Goal: Communication & Community: Share content

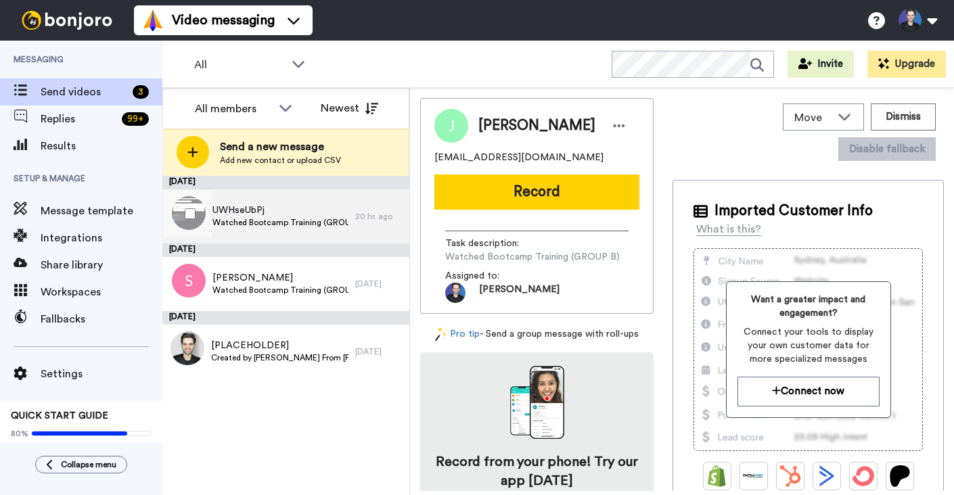
click at [290, 212] on span "UWHseUbPj" at bounding box center [280, 211] width 136 height 14
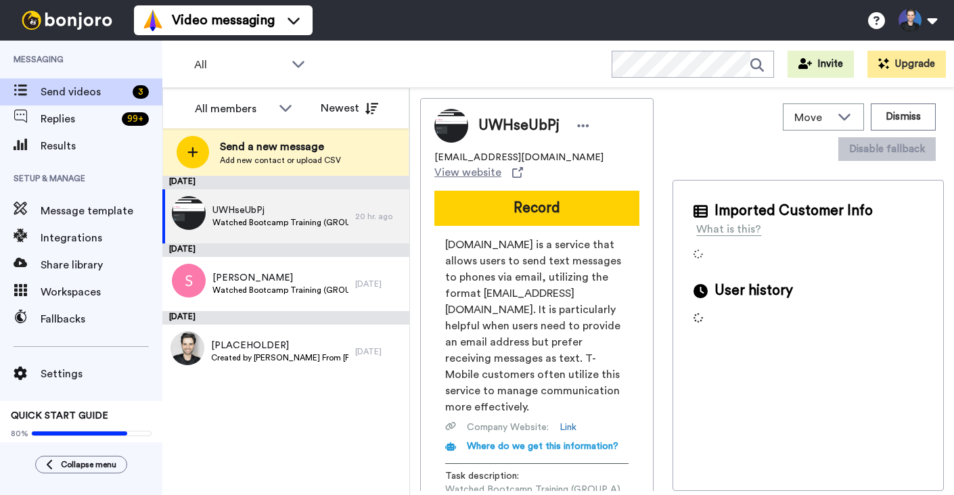
click at [319, 464] on div "[DATE] UWHseUbPj Watched Bootcamp Training (GROUP A) 20 hr. ago [DATE] [PERSON_…" at bounding box center [285, 335] width 247 height 319
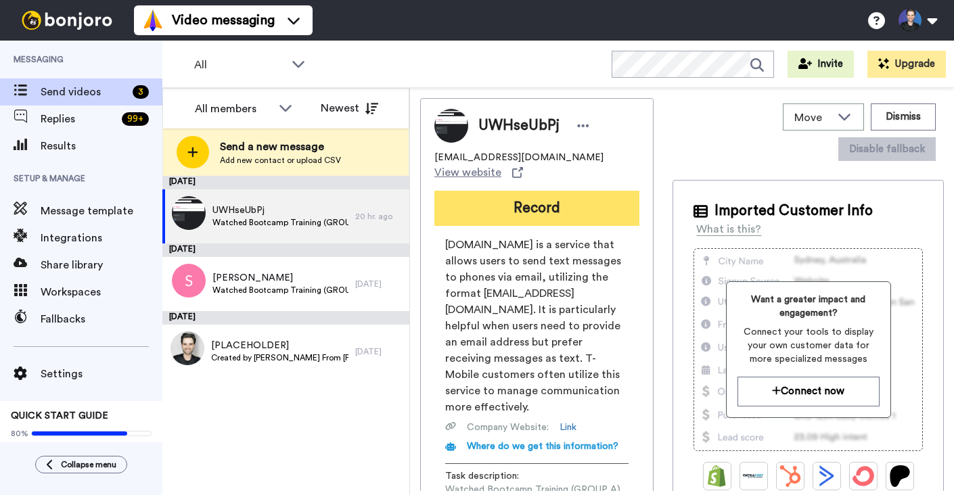
click at [555, 201] on button "Record" at bounding box center [536, 208] width 205 height 35
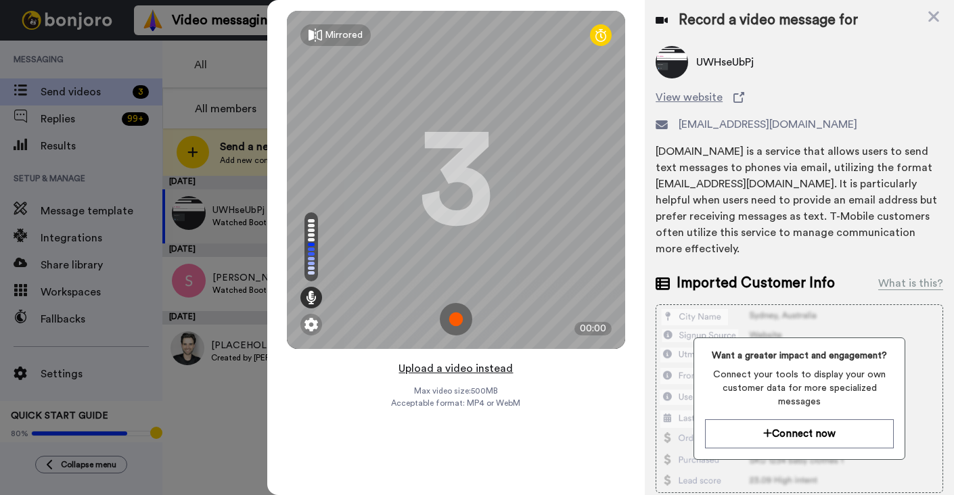
click at [480, 371] on button "Upload a video instead" at bounding box center [455, 369] width 122 height 18
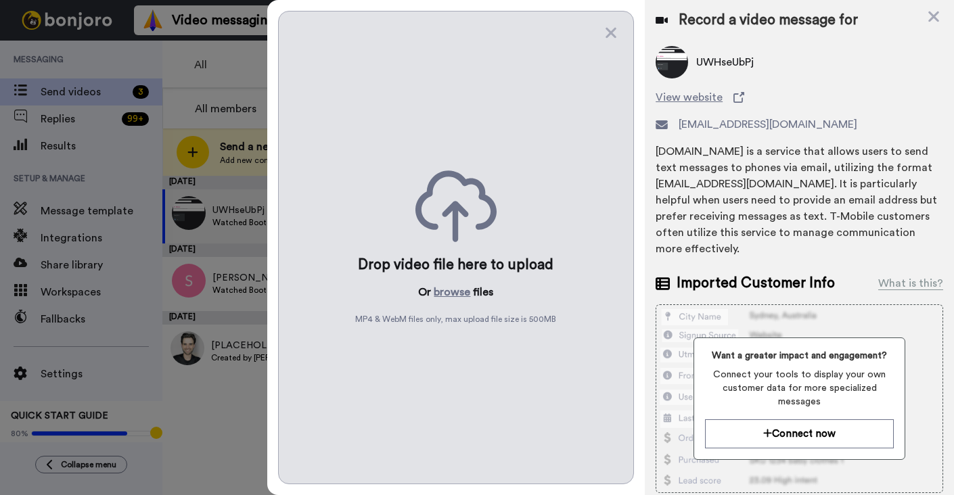
click at [480, 371] on div "Drop video file here to upload Or browse files MP4 & WebM files only, max uploa…" at bounding box center [456, 248] width 356 height 474
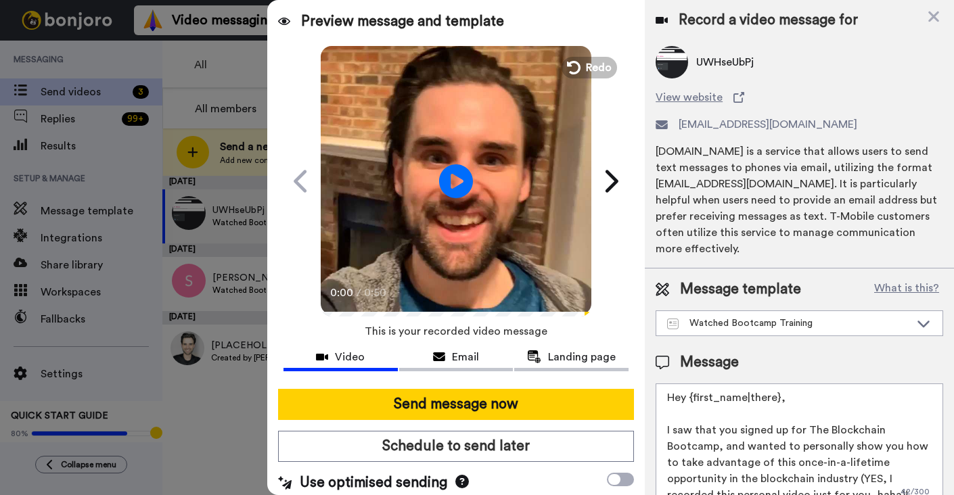
click at [545, 192] on video at bounding box center [456, 179] width 271 height 271
click at [480, 260] on video at bounding box center [456, 179] width 271 height 271
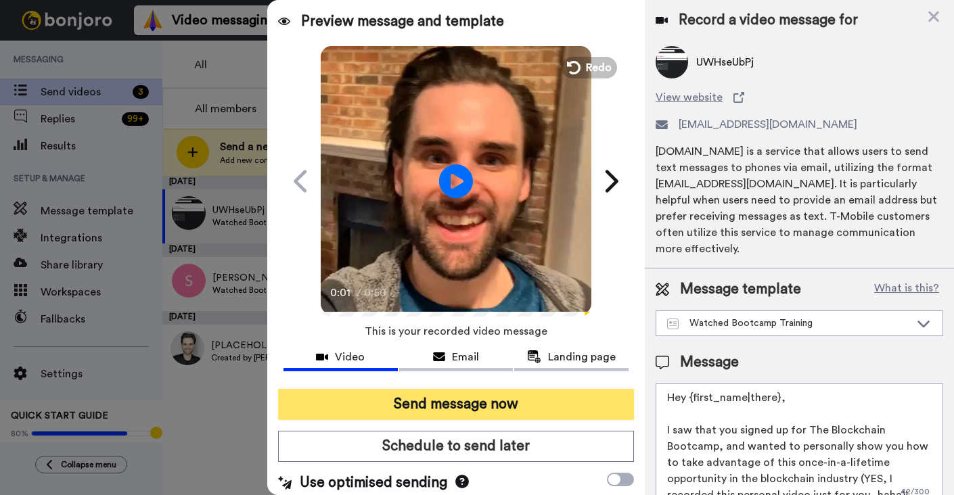
click at [507, 404] on button "Send message now" at bounding box center [456, 404] width 356 height 31
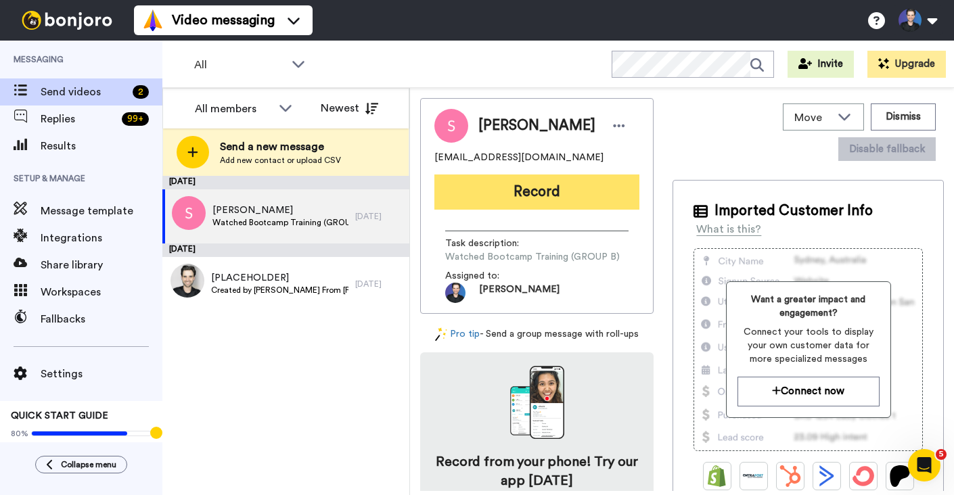
click at [562, 183] on button "Record" at bounding box center [536, 192] width 205 height 35
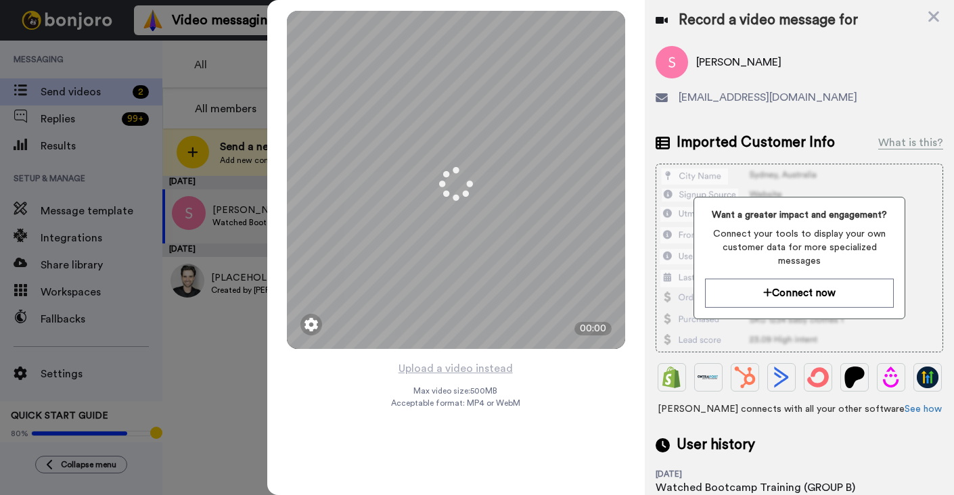
click at [602, 380] on div "Mirrored Redo 3 00:00 Upload a video instead Max video size: 500 MB Acceptable …" at bounding box center [456, 247] width 378 height 495
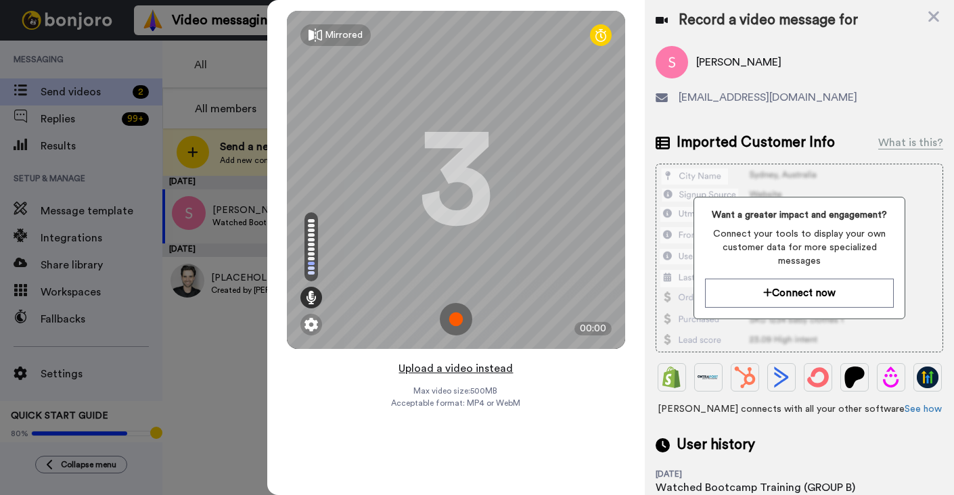
click at [497, 363] on button "Upload a video instead" at bounding box center [455, 369] width 122 height 18
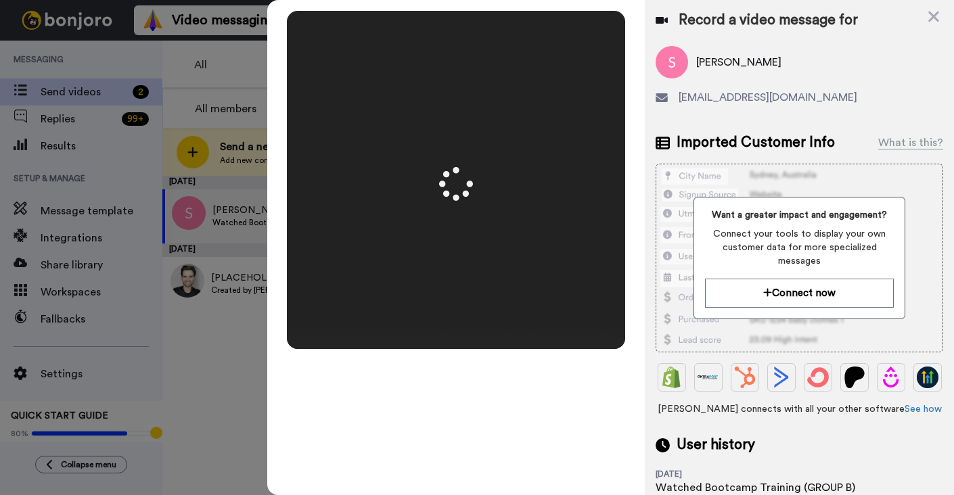
click at [573, 237] on video at bounding box center [456, 179] width 338 height 169
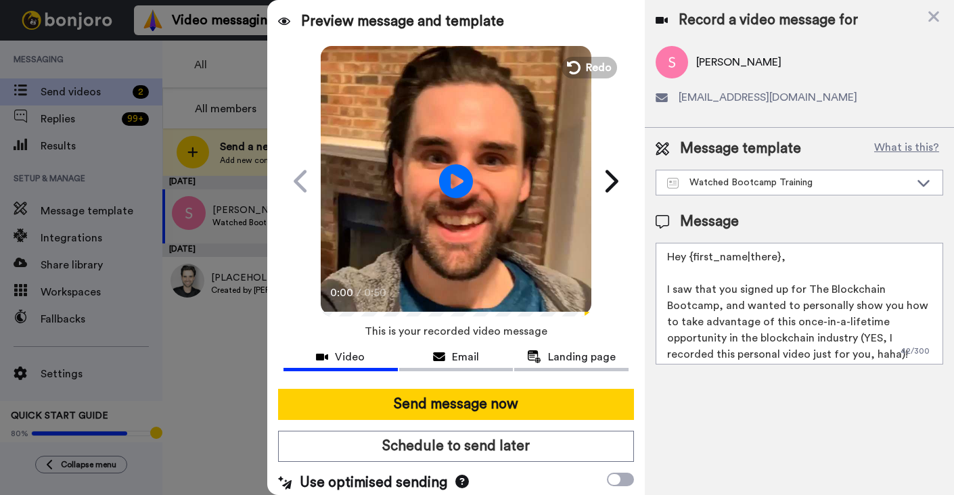
click at [533, 212] on video at bounding box center [456, 179] width 271 height 271
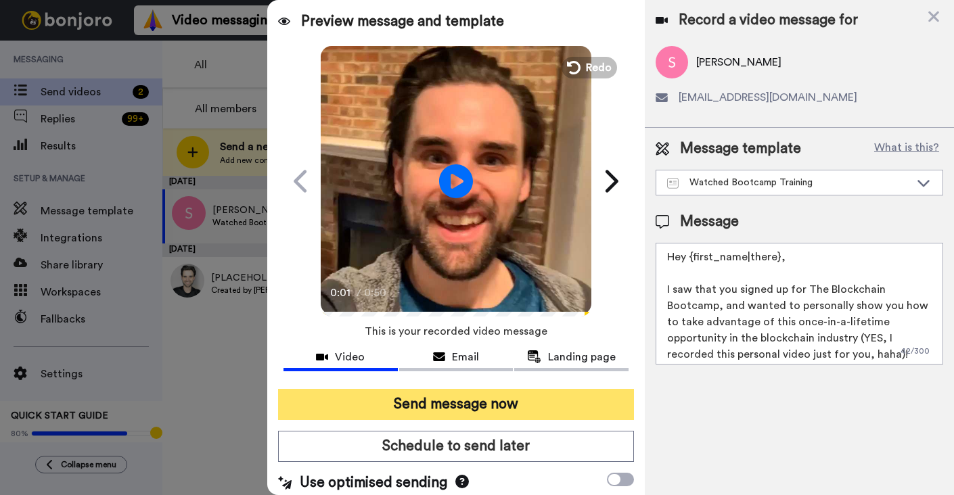
click at [564, 398] on button "Send message now" at bounding box center [456, 404] width 356 height 31
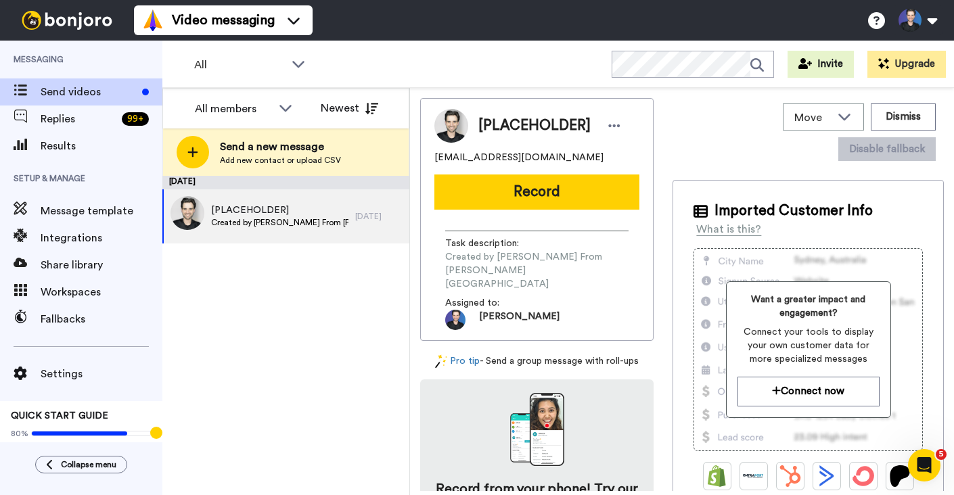
click at [309, 289] on div "October 11 [PLACEHOLDER] Created by Gregory From Dapp University 1 day ago" at bounding box center [285, 335] width 247 height 319
